Goal: Transaction & Acquisition: Purchase product/service

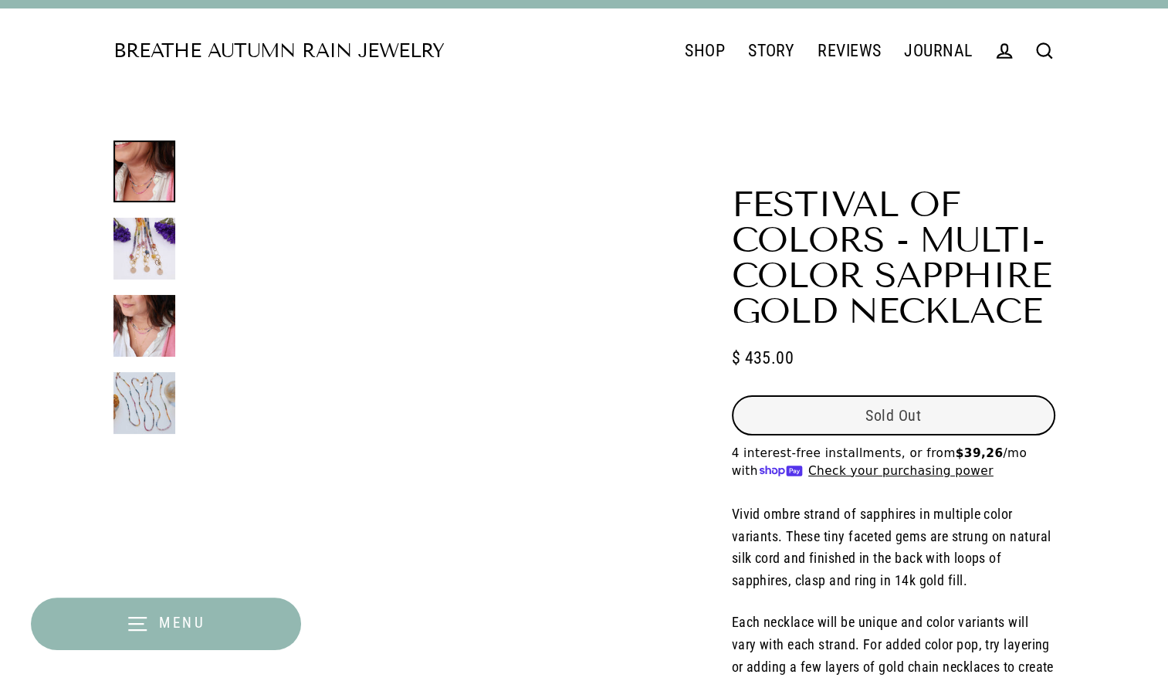
select select "3"
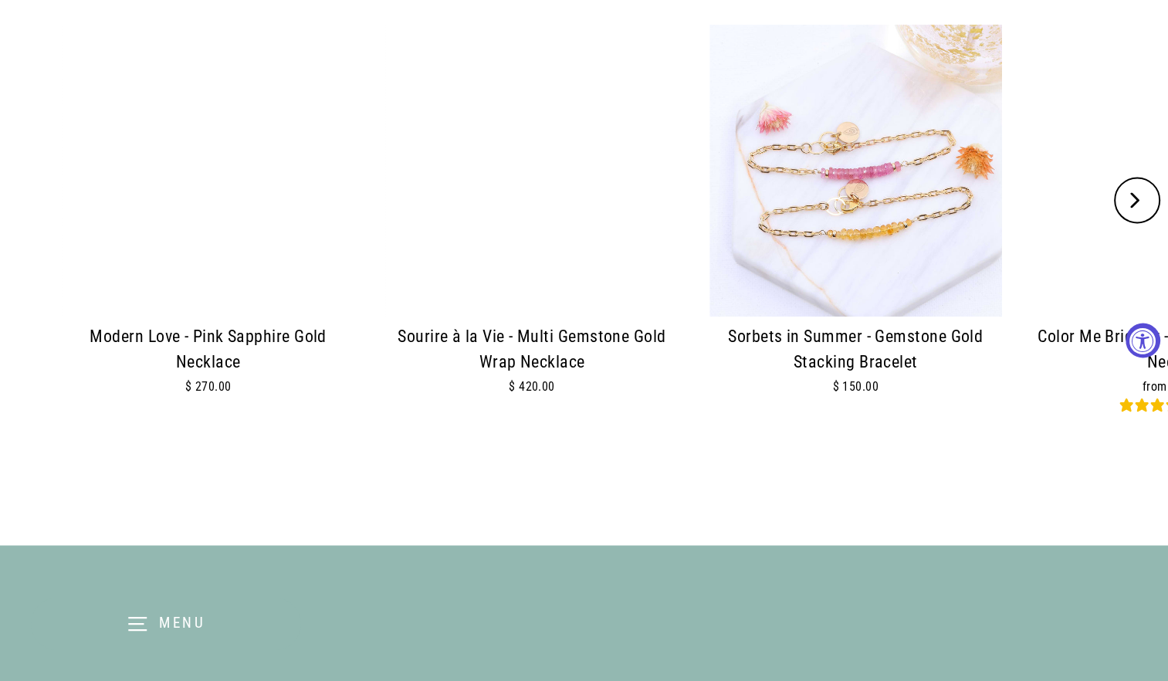
scroll to position [2264, 0]
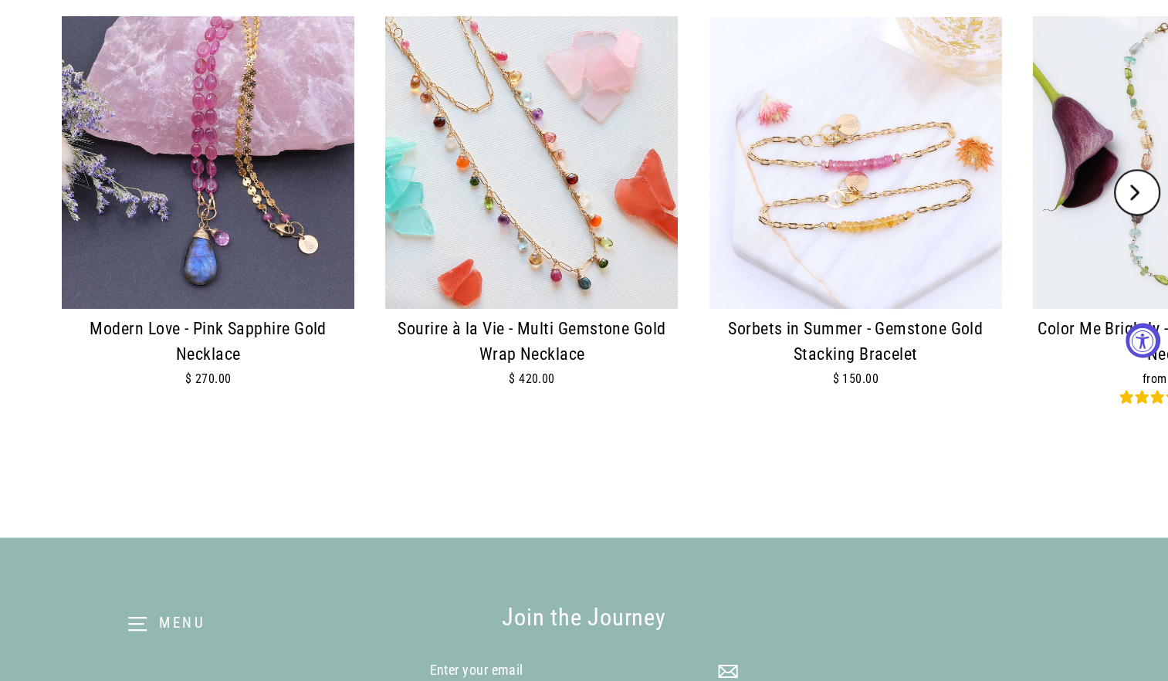
click at [846, 252] on img at bounding box center [855, 162] width 293 height 293
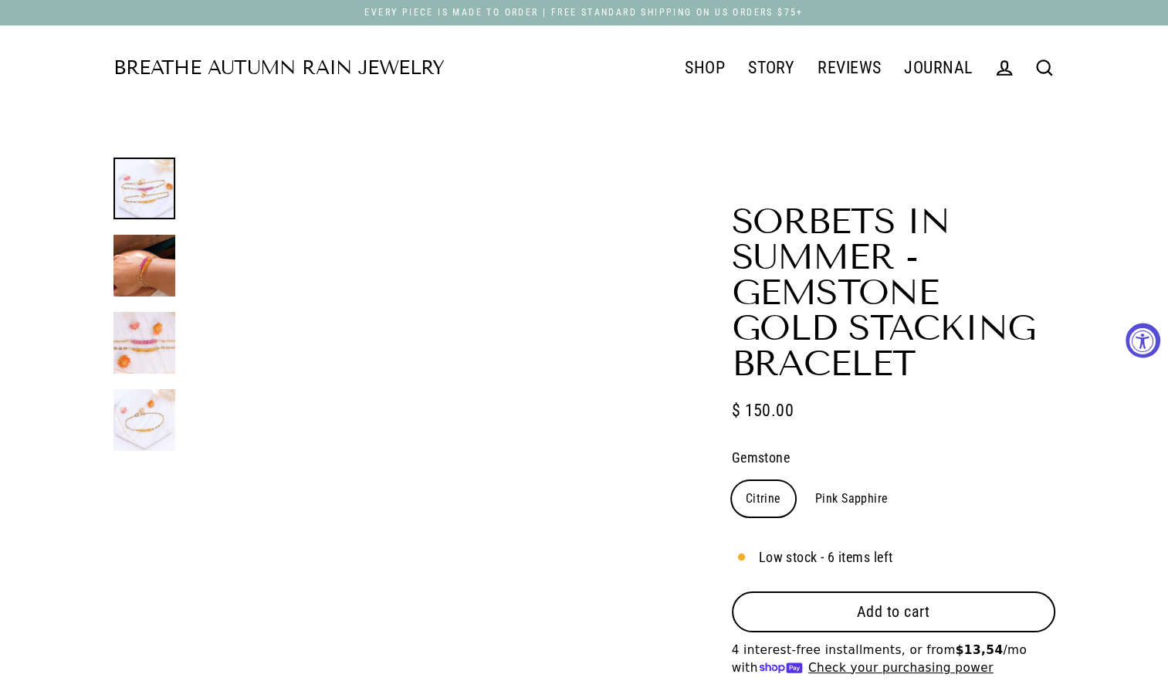
select select "3"
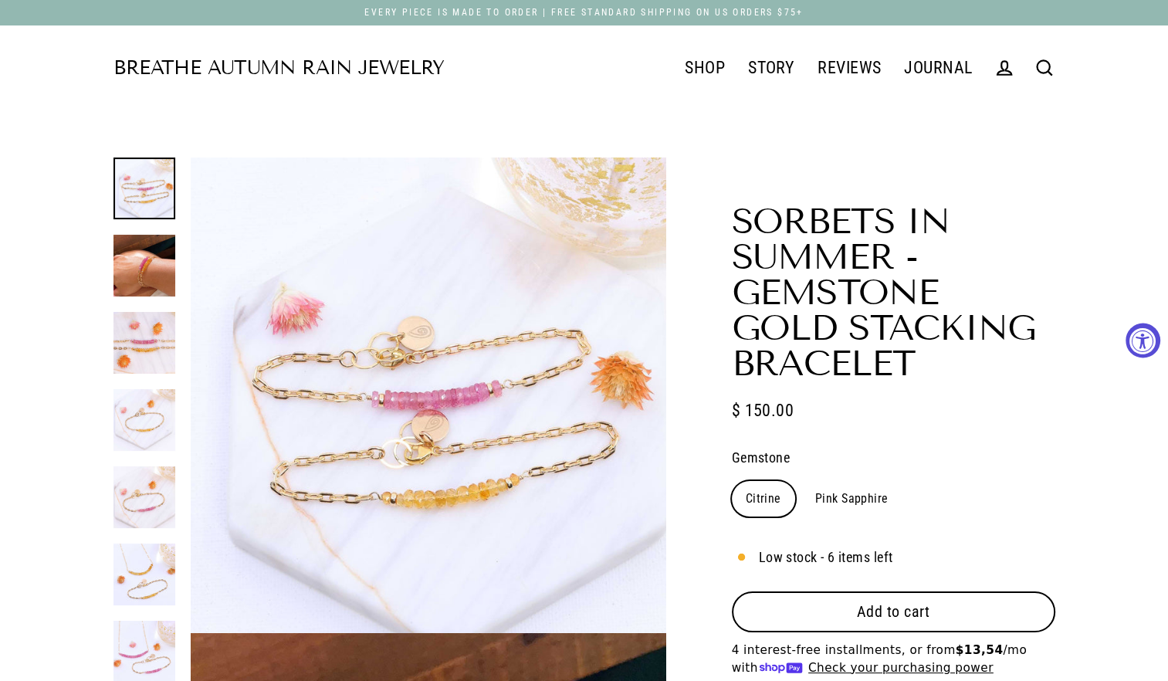
click at [849, 627] on button "Add to cart" at bounding box center [893, 611] width 323 height 40
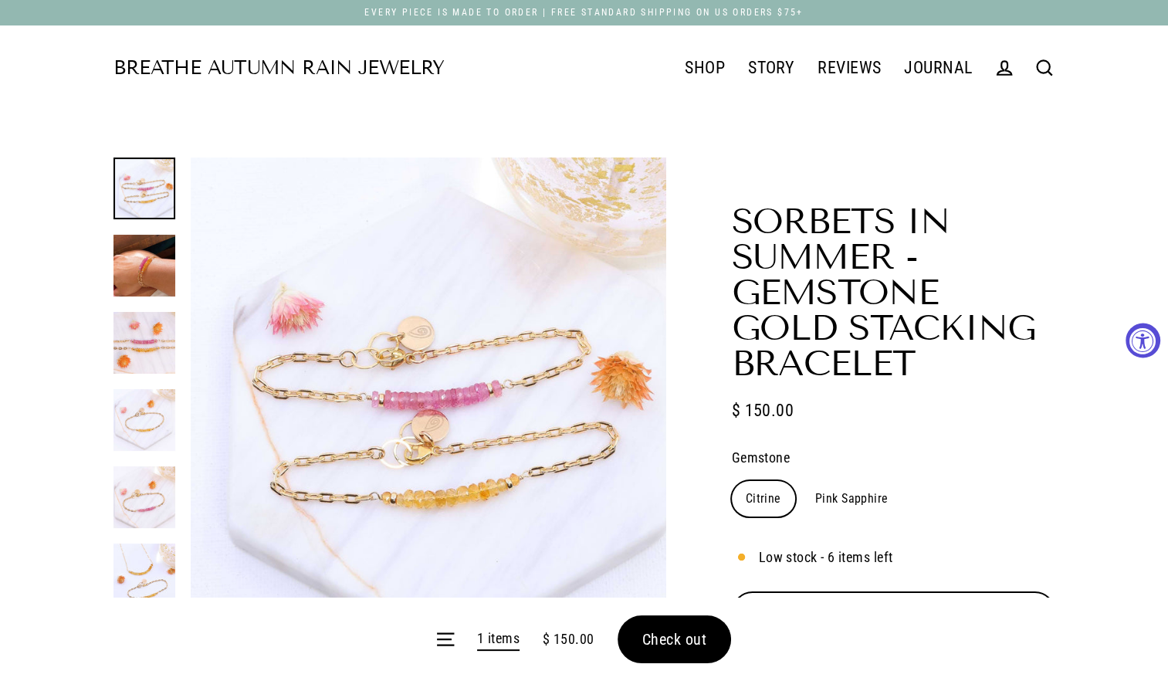
click at [664, 637] on form "Menu 1 items $ 150.00 Check out" at bounding box center [584, 638] width 1168 height 83
click at [673, 631] on form "Menu 1 items $ 150.00 Check out" at bounding box center [584, 638] width 1168 height 83
click at [695, 637] on form "Menu 1 items $ 150.00 Check out" at bounding box center [584, 638] width 1168 height 83
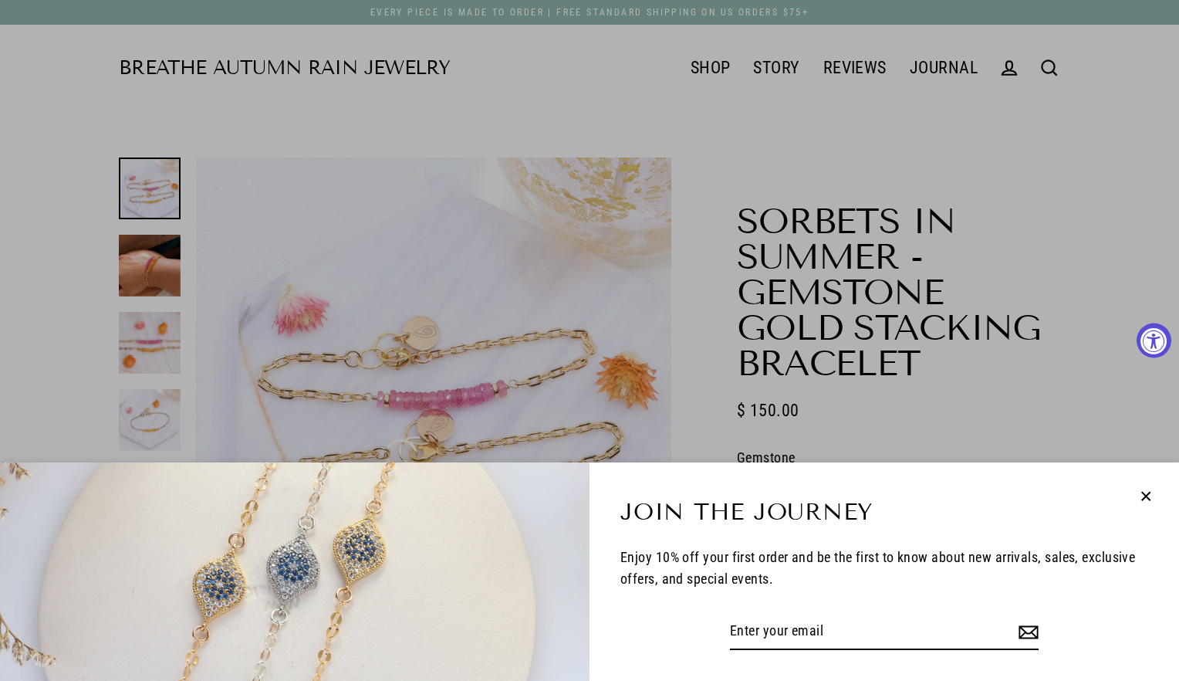
click at [1142, 499] on icon "button" at bounding box center [1146, 496] width 20 height 20
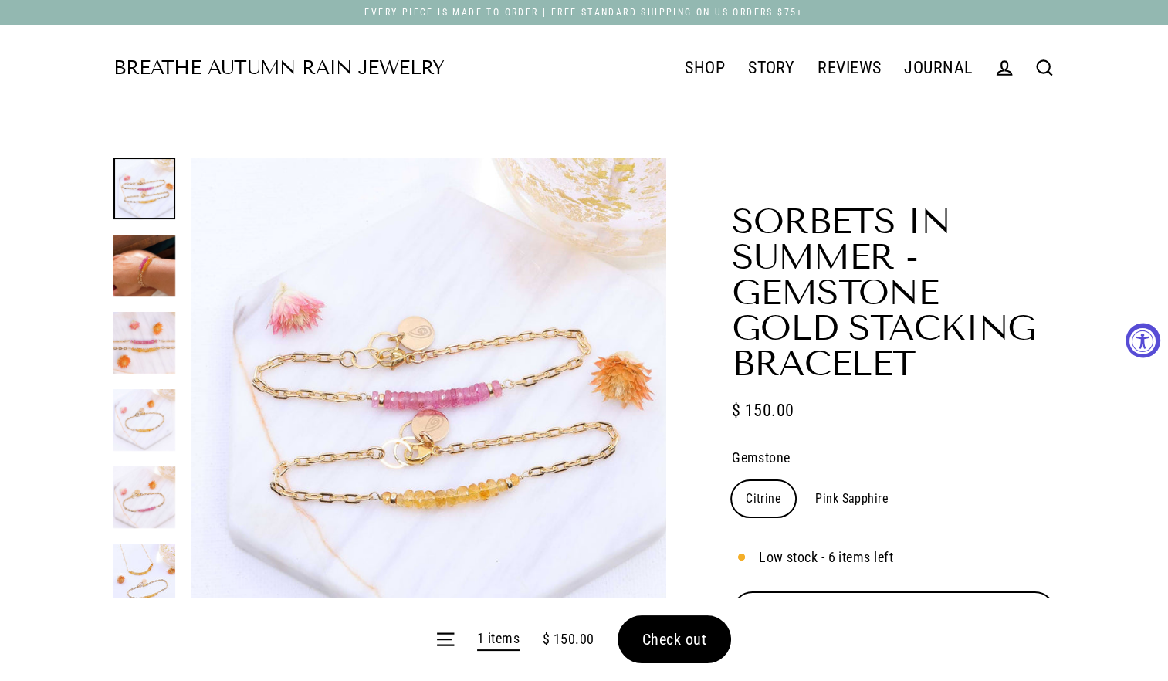
click at [668, 639] on span "Check out" at bounding box center [674, 639] width 65 height 19
